Goal: Navigation & Orientation: Find specific page/section

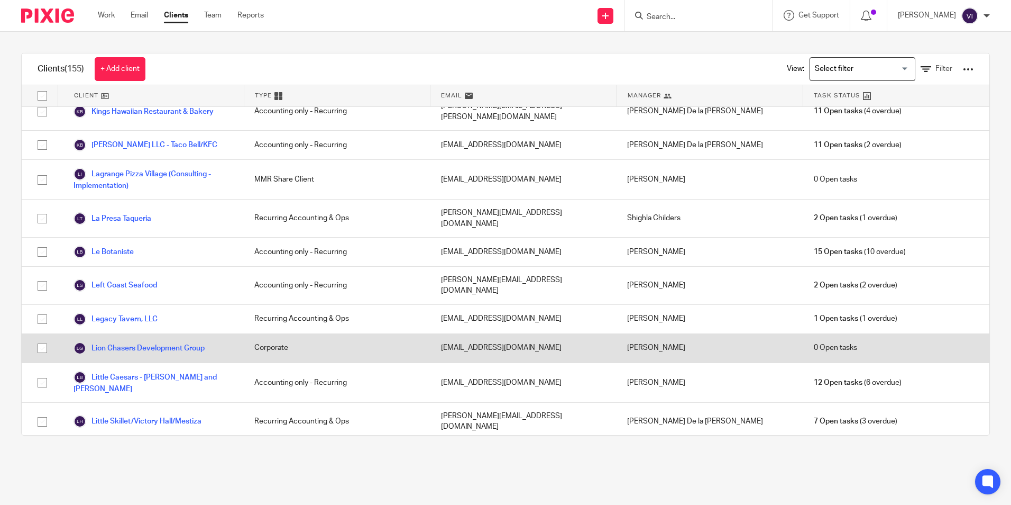
scroll to position [1428, 0]
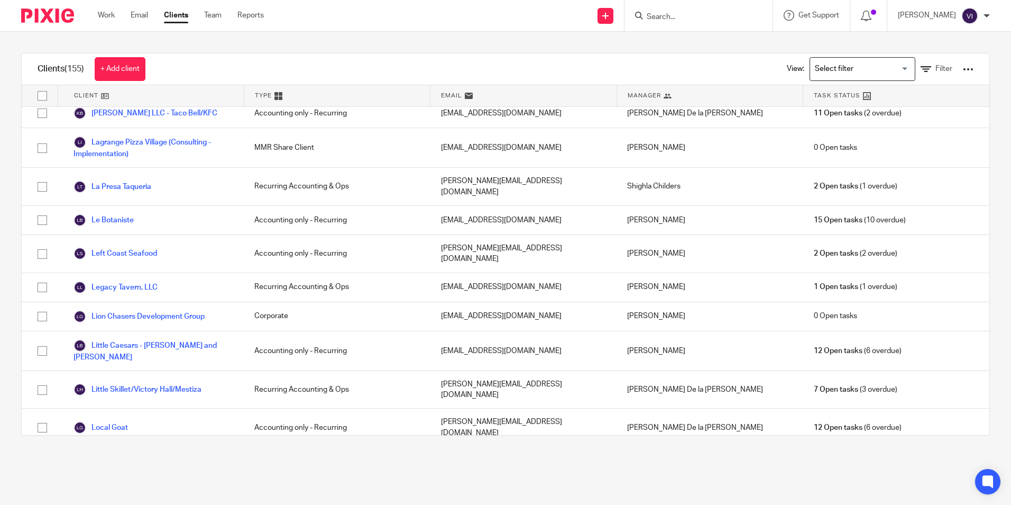
click at [150, 488] on link "LRH - Further Concepts" at bounding box center [122, 494] width 97 height 13
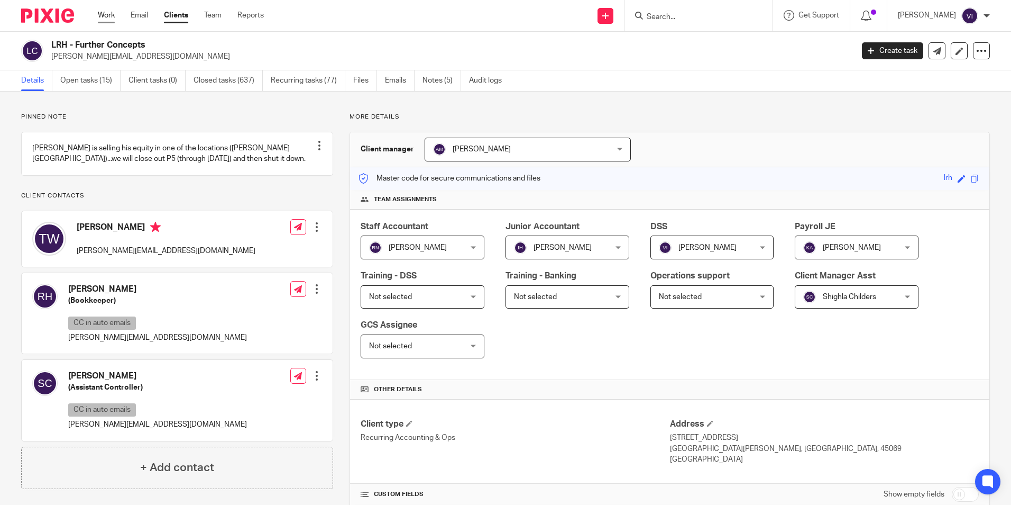
click at [101, 12] on link "Work" at bounding box center [106, 15] width 17 height 11
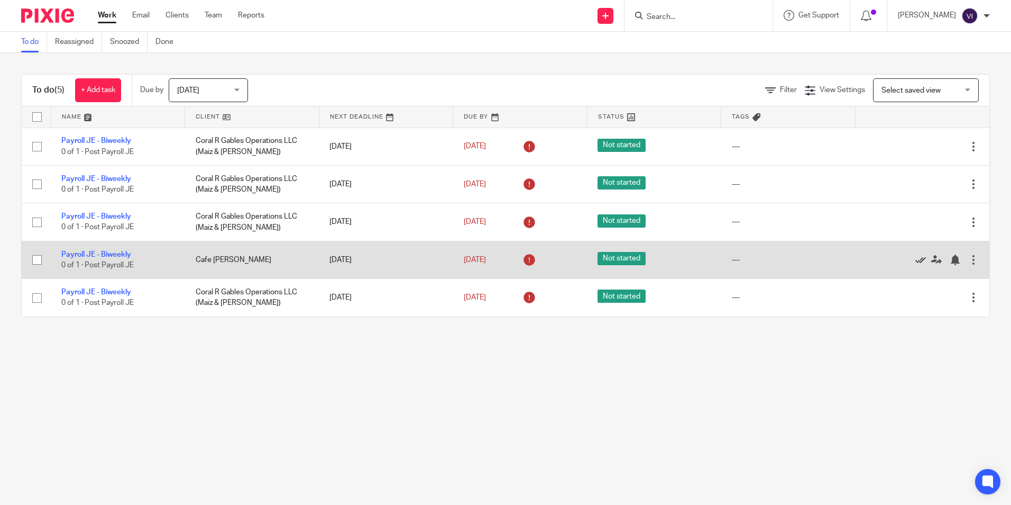
click at [916, 259] on icon at bounding box center [921, 259] width 11 height 11
